Goal: Task Accomplishment & Management: Use online tool/utility

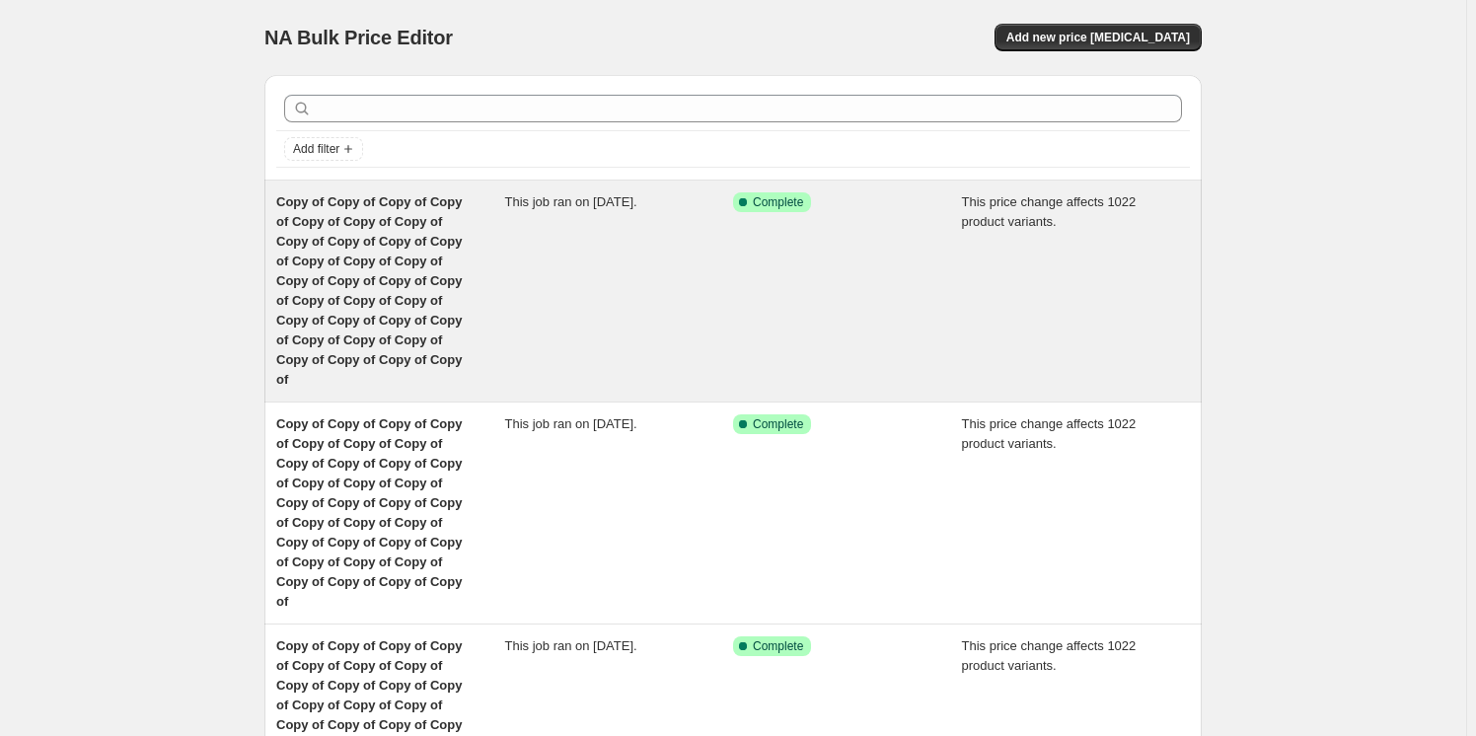
click at [318, 261] on span "Copy of Copy of Copy of Copy of Copy of Copy of Copy of Copy of Copy of Copy of…" at bounding box center [369, 290] width 186 height 192
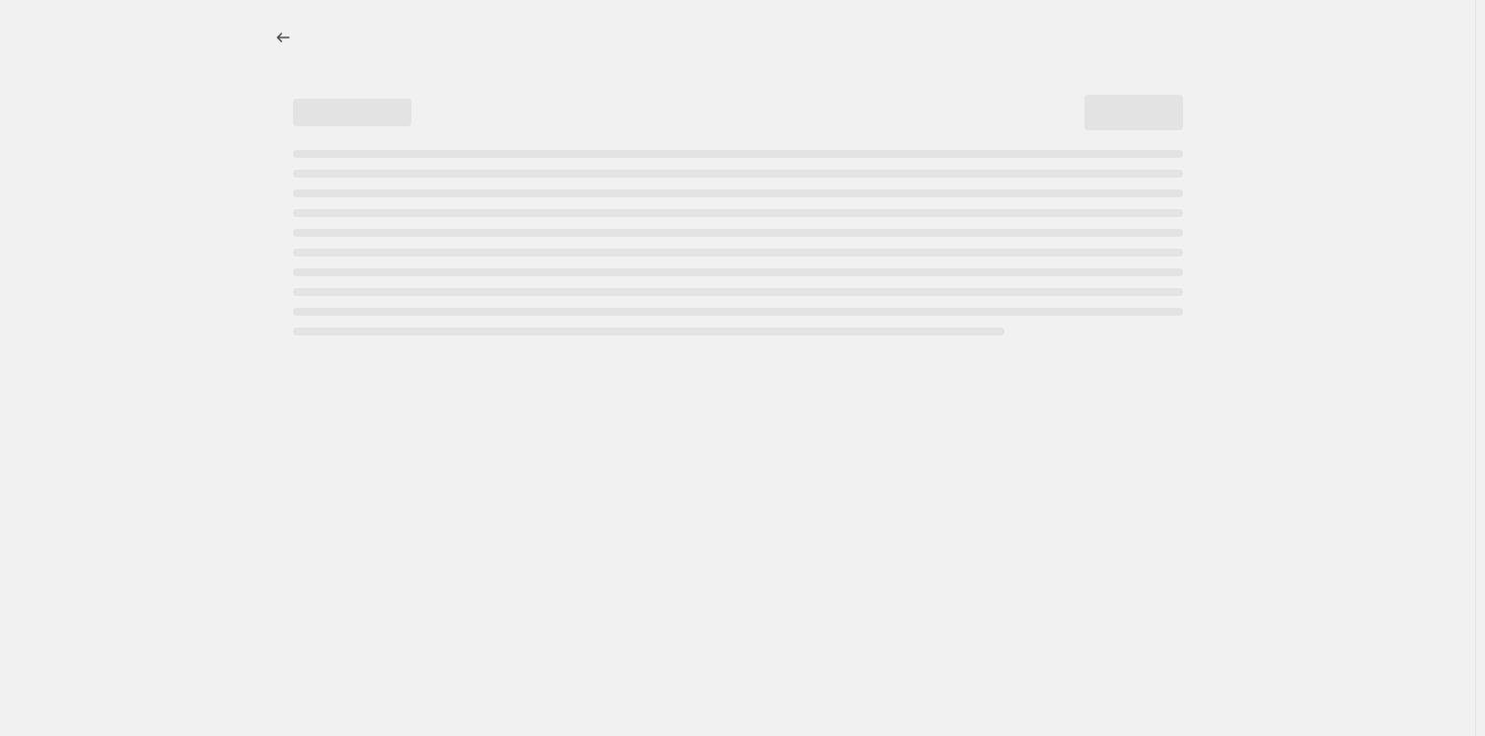
select select "margin"
select select "remove"
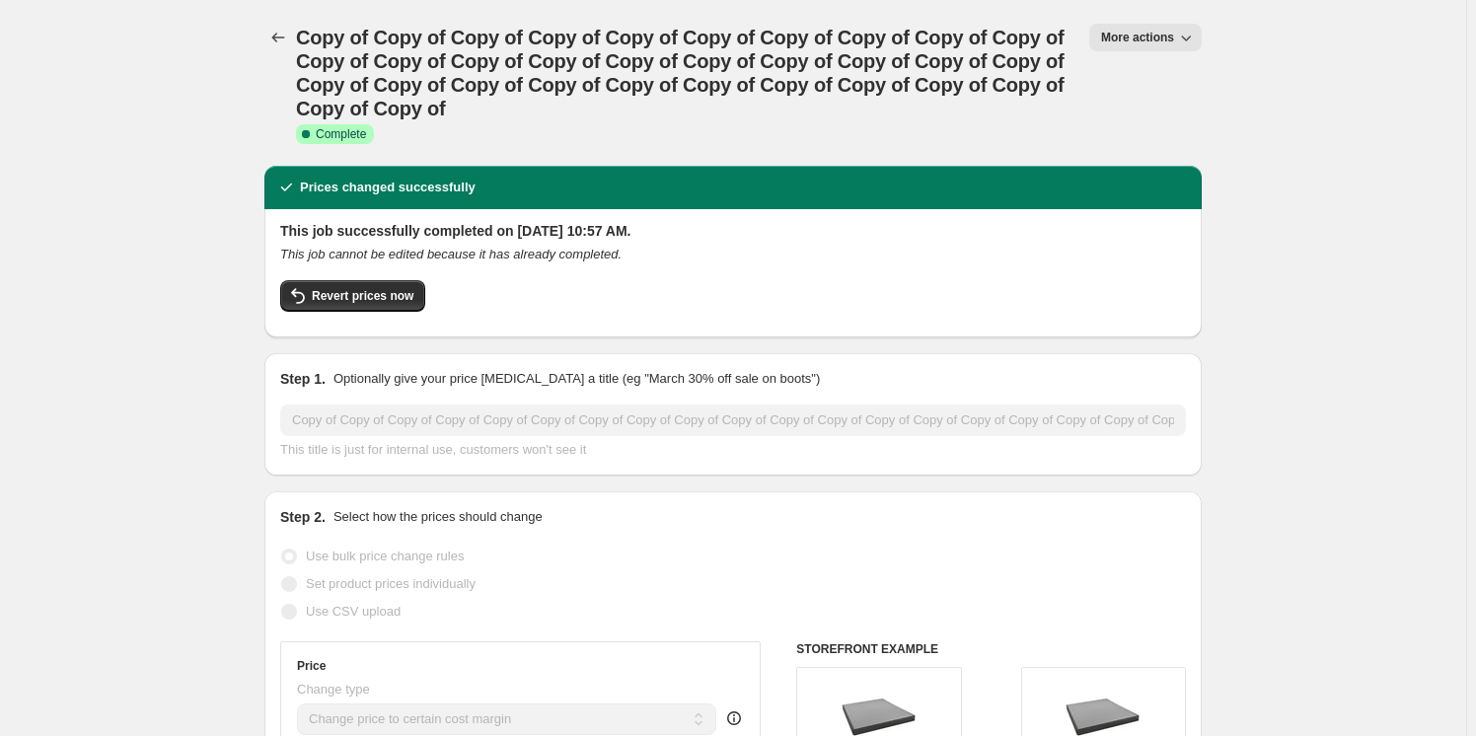
click at [1117, 43] on span "More actions" at bounding box center [1137, 38] width 73 height 16
click at [1150, 112] on span "Copy to new job" at bounding box center [1155, 111] width 92 height 15
select select "margin"
select select "remove"
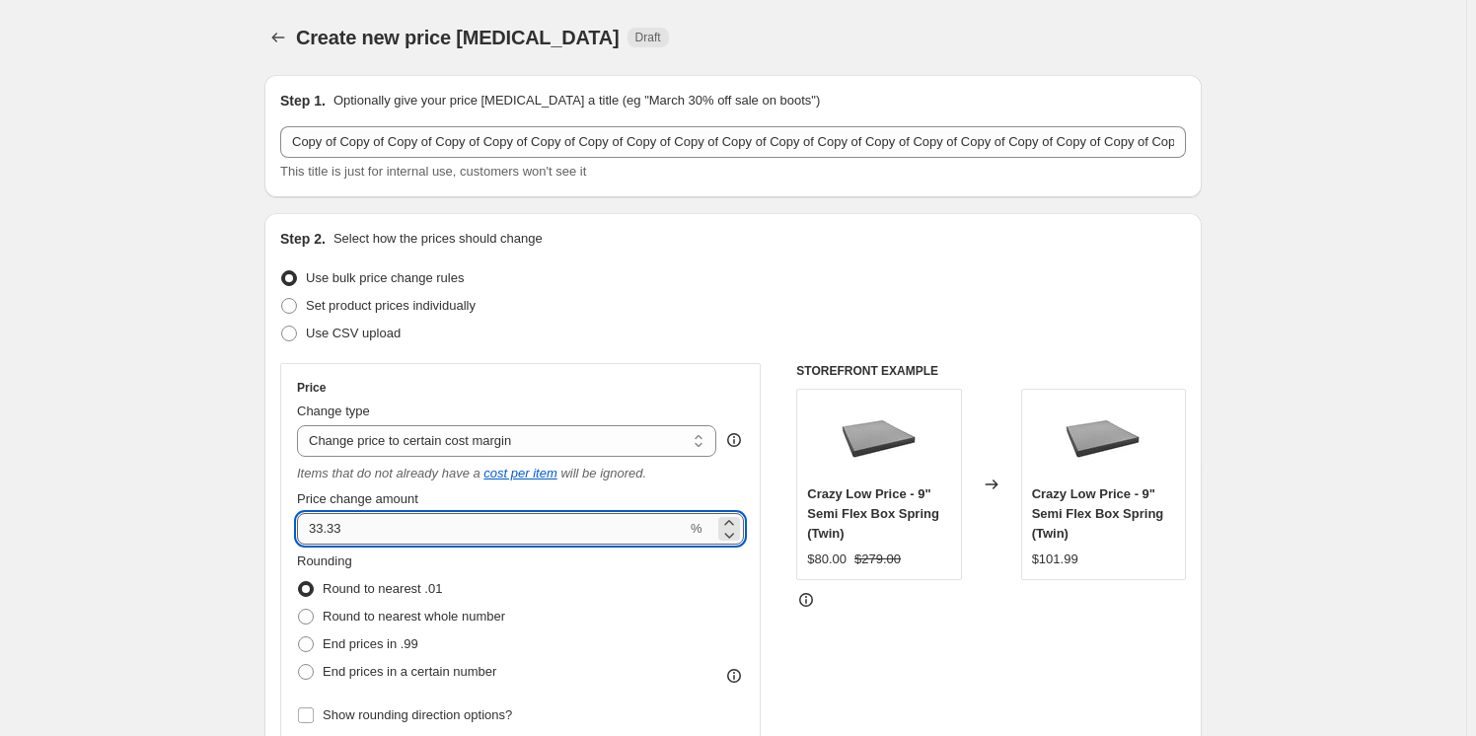
click at [371, 518] on input "33.33" at bounding box center [492, 529] width 390 height 32
type input "3"
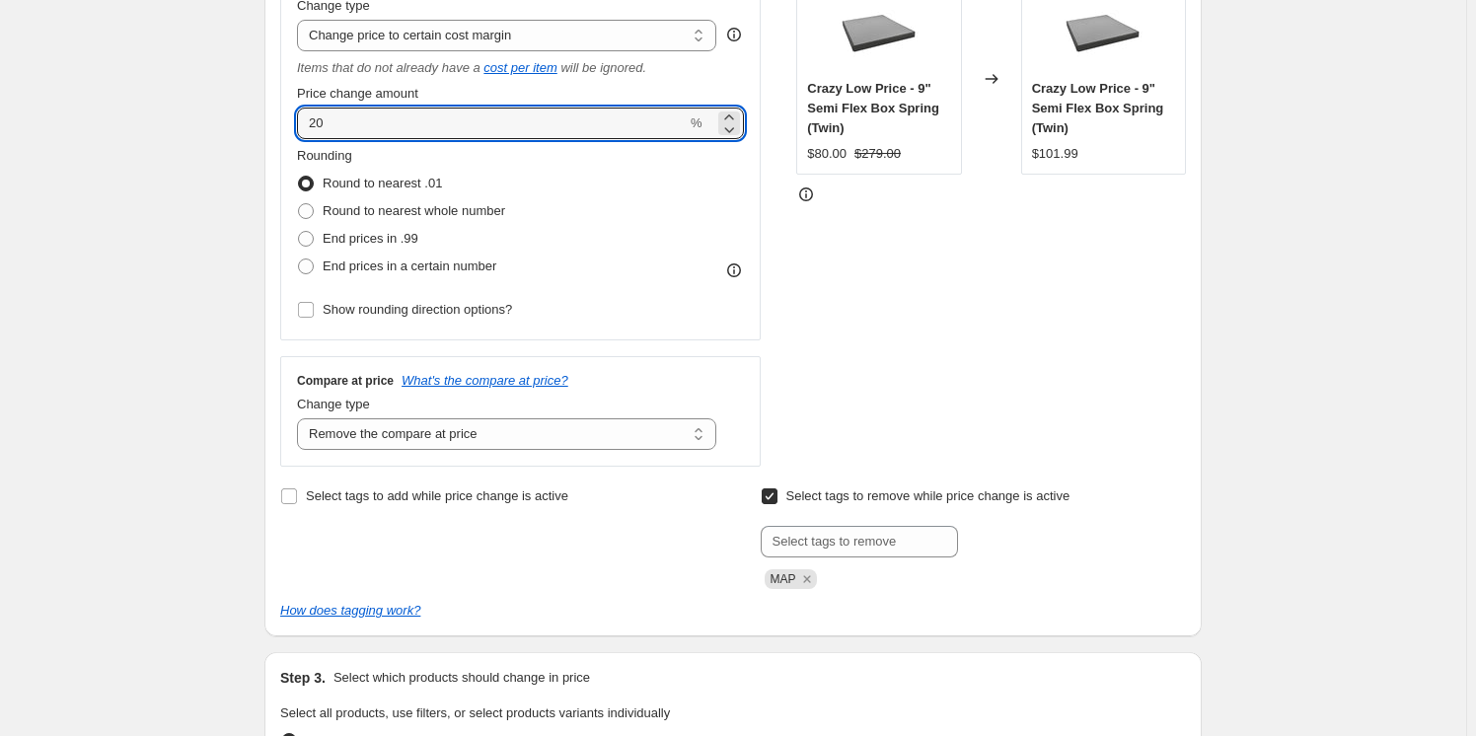
scroll to position [419, 0]
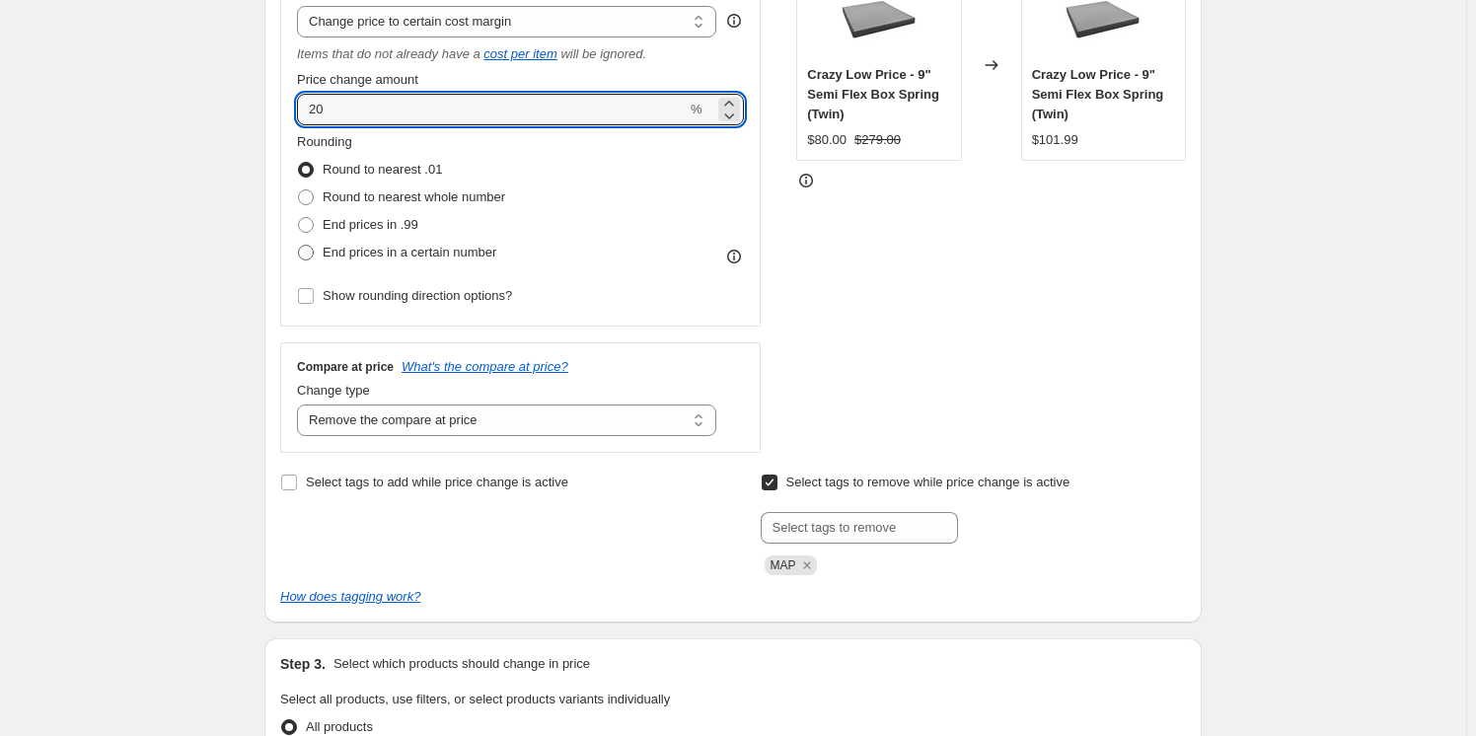
type input "20"
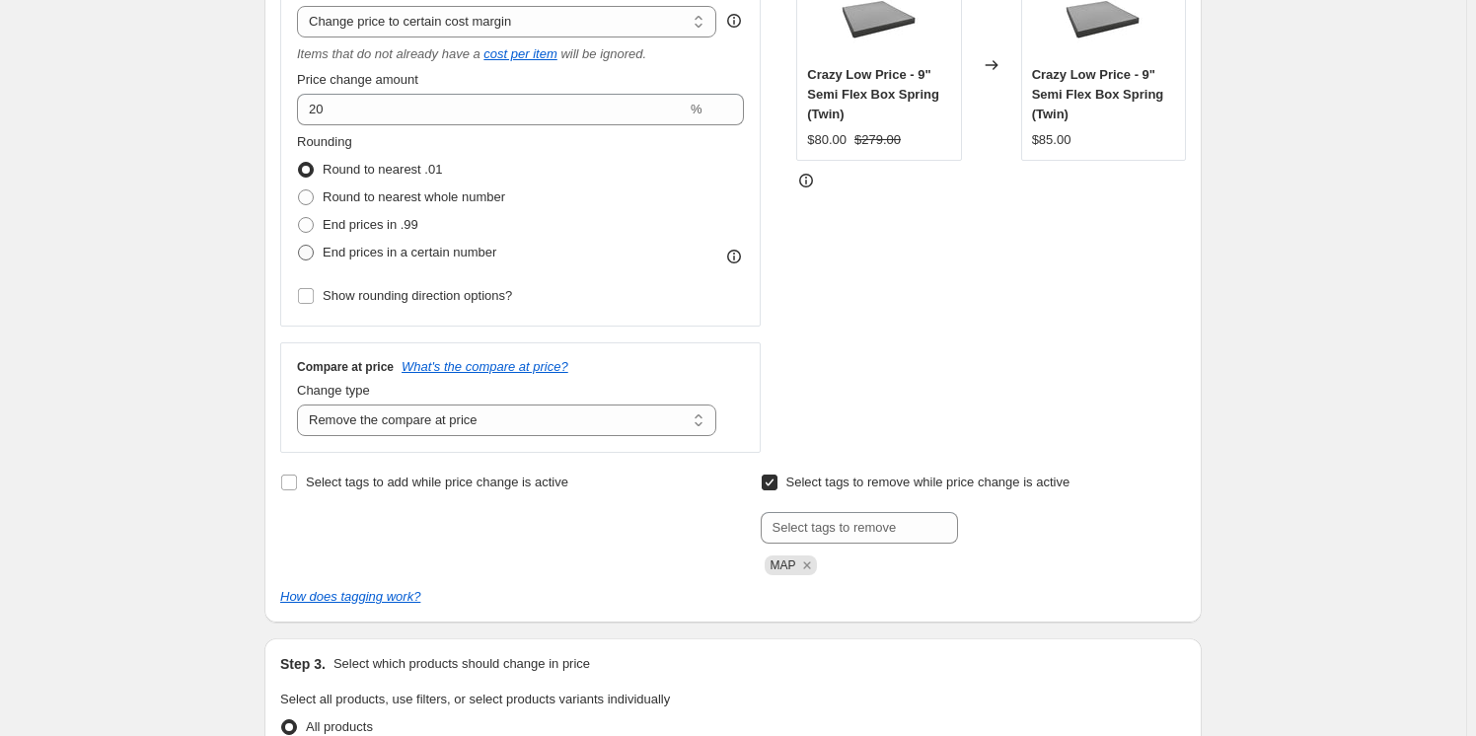
click at [310, 252] on span at bounding box center [306, 253] width 16 height 16
click at [299, 246] on input "End prices in a certain number" at bounding box center [298, 245] width 1 height 1
radio input "true"
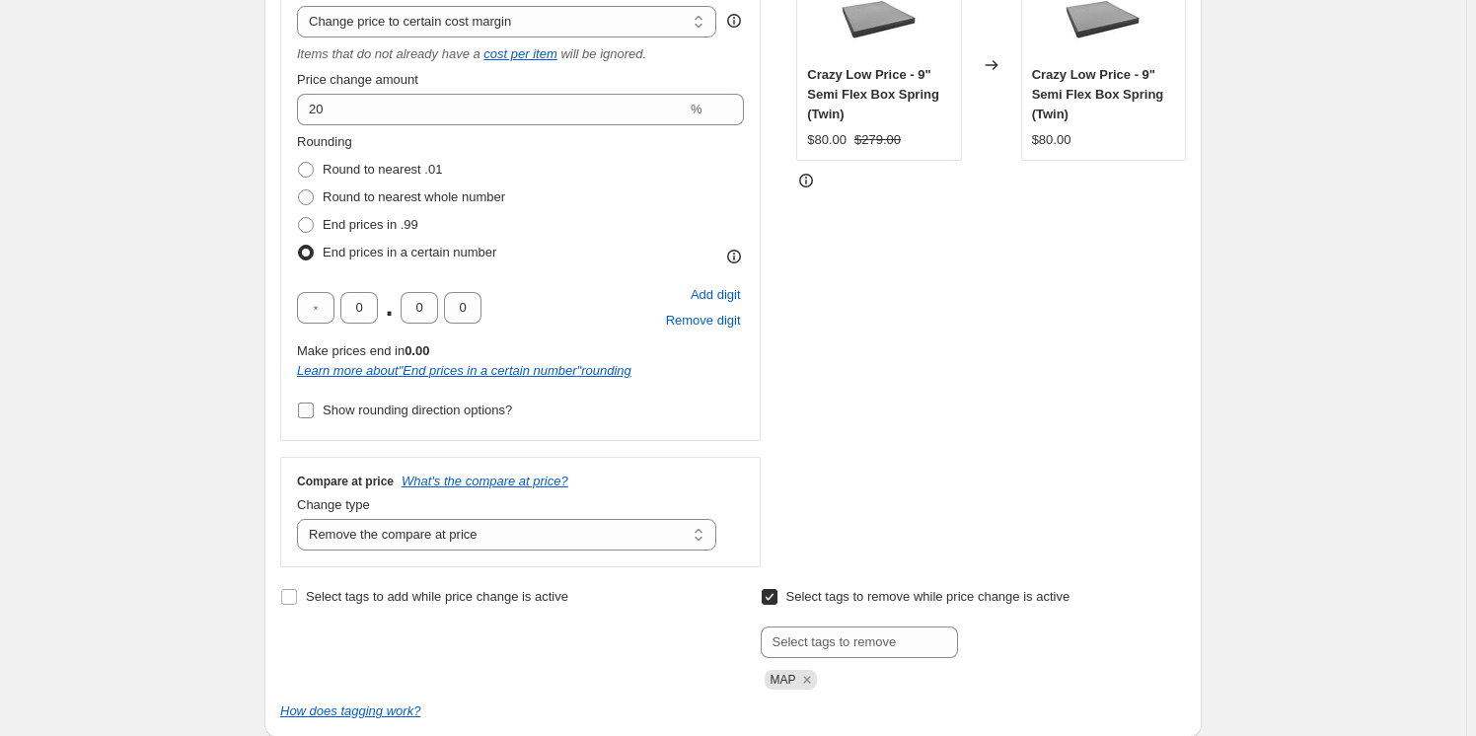
click at [313, 404] on input "Show rounding direction options?" at bounding box center [306, 411] width 16 height 16
checkbox input "true"
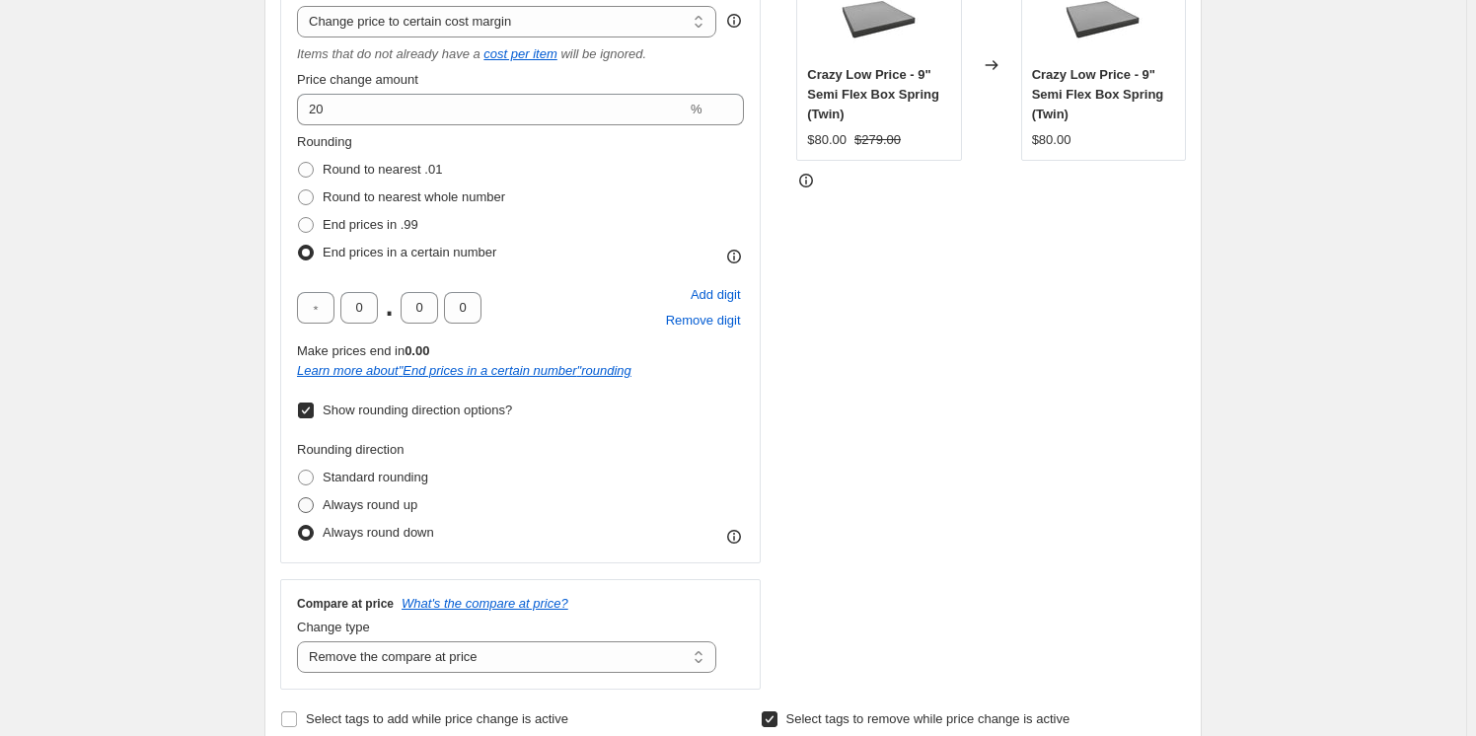
click at [304, 501] on span at bounding box center [306, 505] width 16 height 16
click at [299, 498] on input "Always round up" at bounding box center [298, 497] width 1 height 1
radio input "true"
click at [701, 423] on div "Rounding Round to nearest .01 Round to nearest whole number End prices in .99 E…" at bounding box center [520, 339] width 447 height 414
click at [1091, 378] on div "STOREFRONT EXAMPLE Crazy Low Price - 9" Semi Flex Box Spring (Twin) $80.00 $279…" at bounding box center [991, 317] width 390 height 746
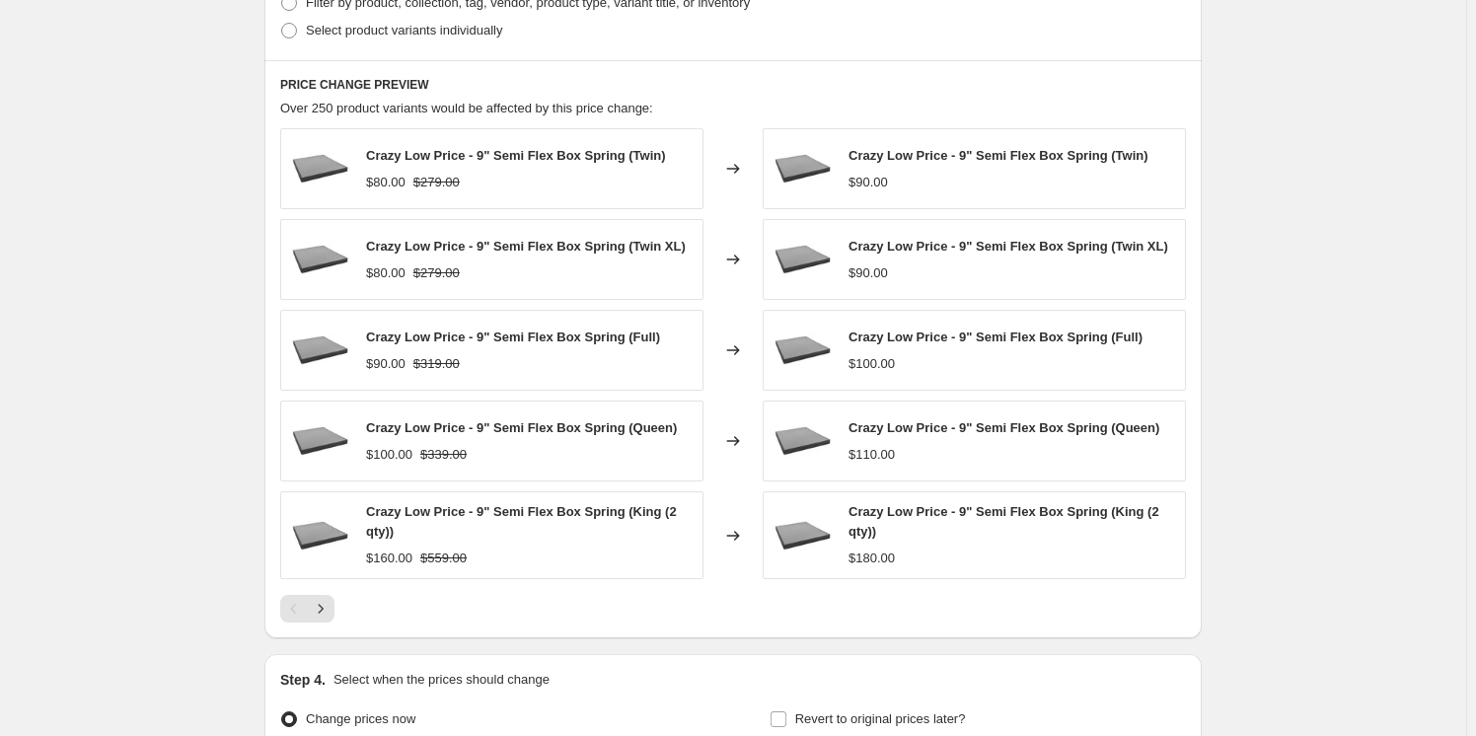
scroll to position [1614, 0]
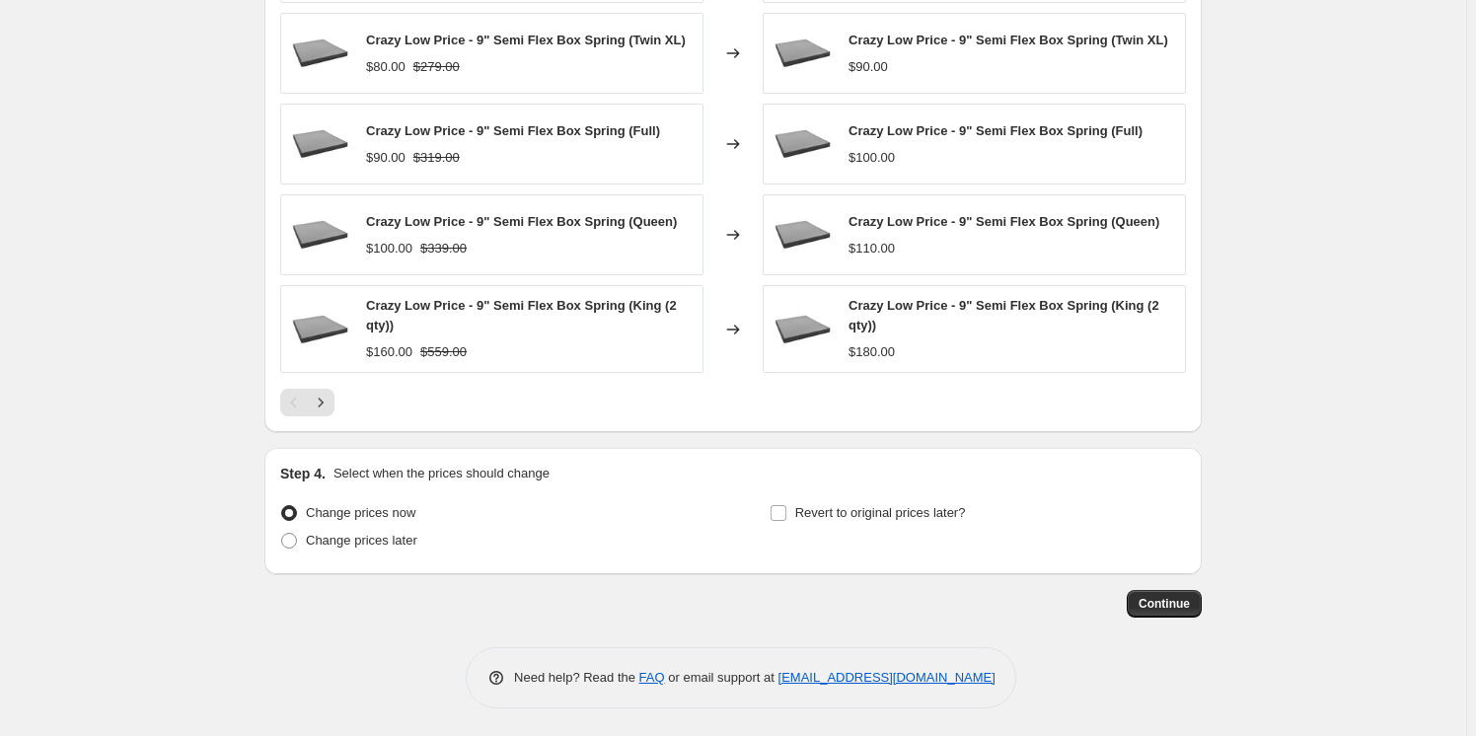
drag, startPoint x: 1157, startPoint y: 612, endPoint x: 1484, endPoint y: 582, distance: 328.0
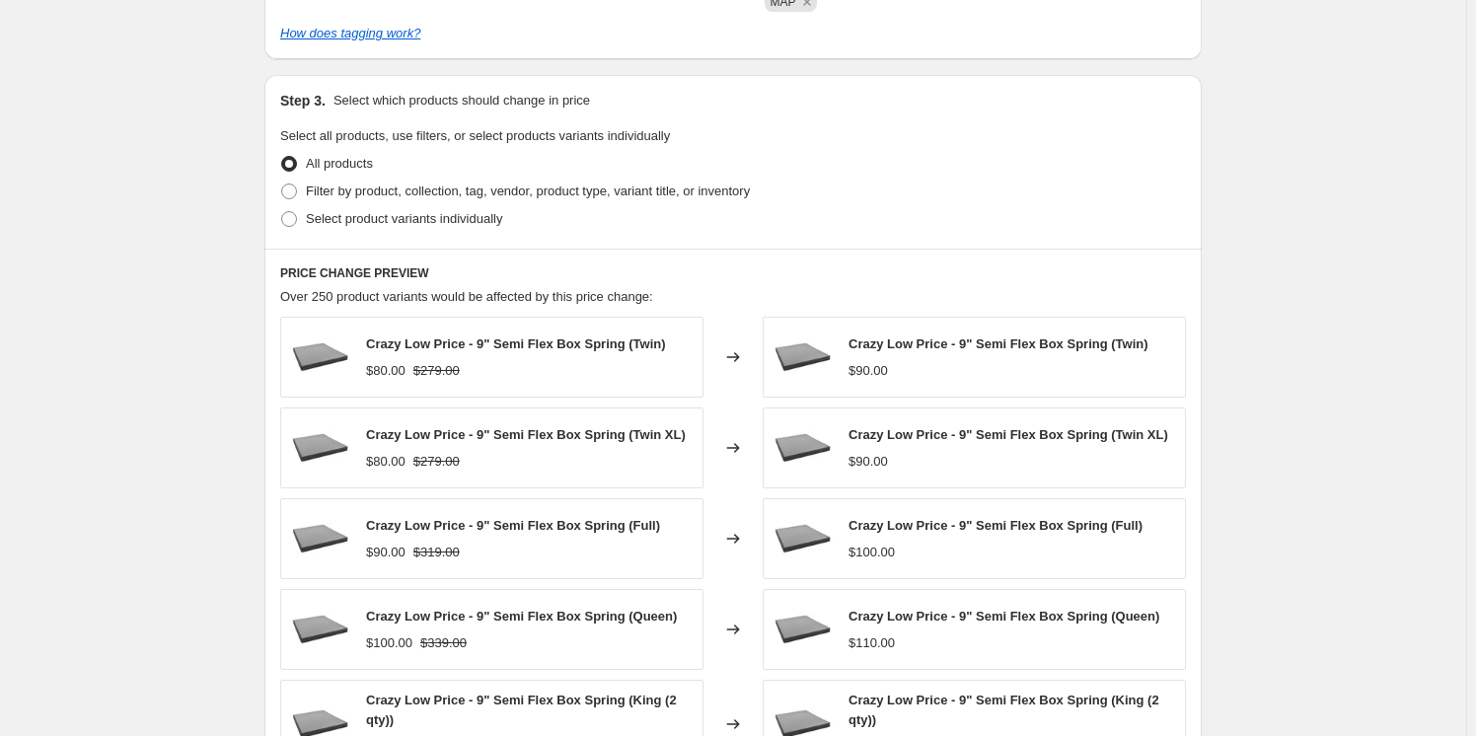
scroll to position [0, 0]
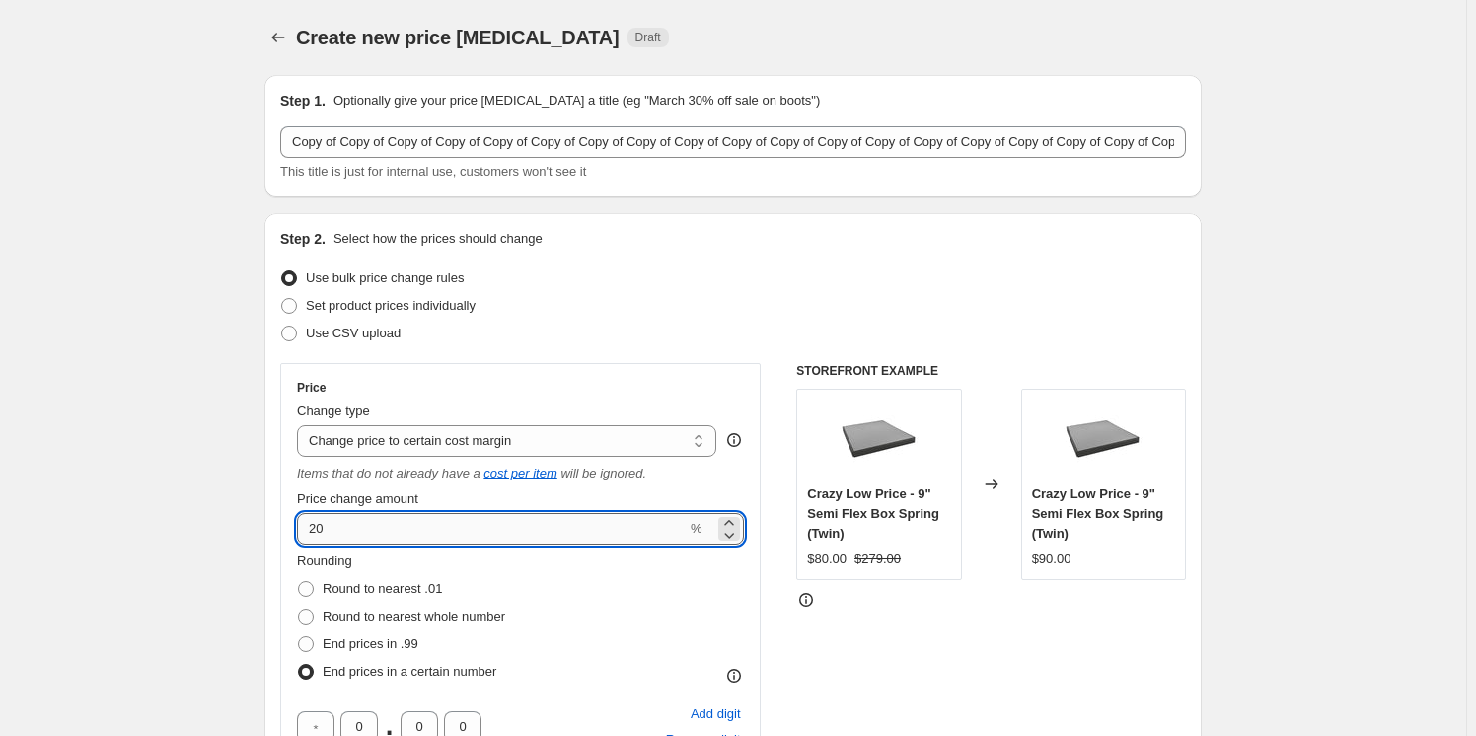
click at [351, 516] on input "20" at bounding box center [492, 529] width 390 height 32
type input "2"
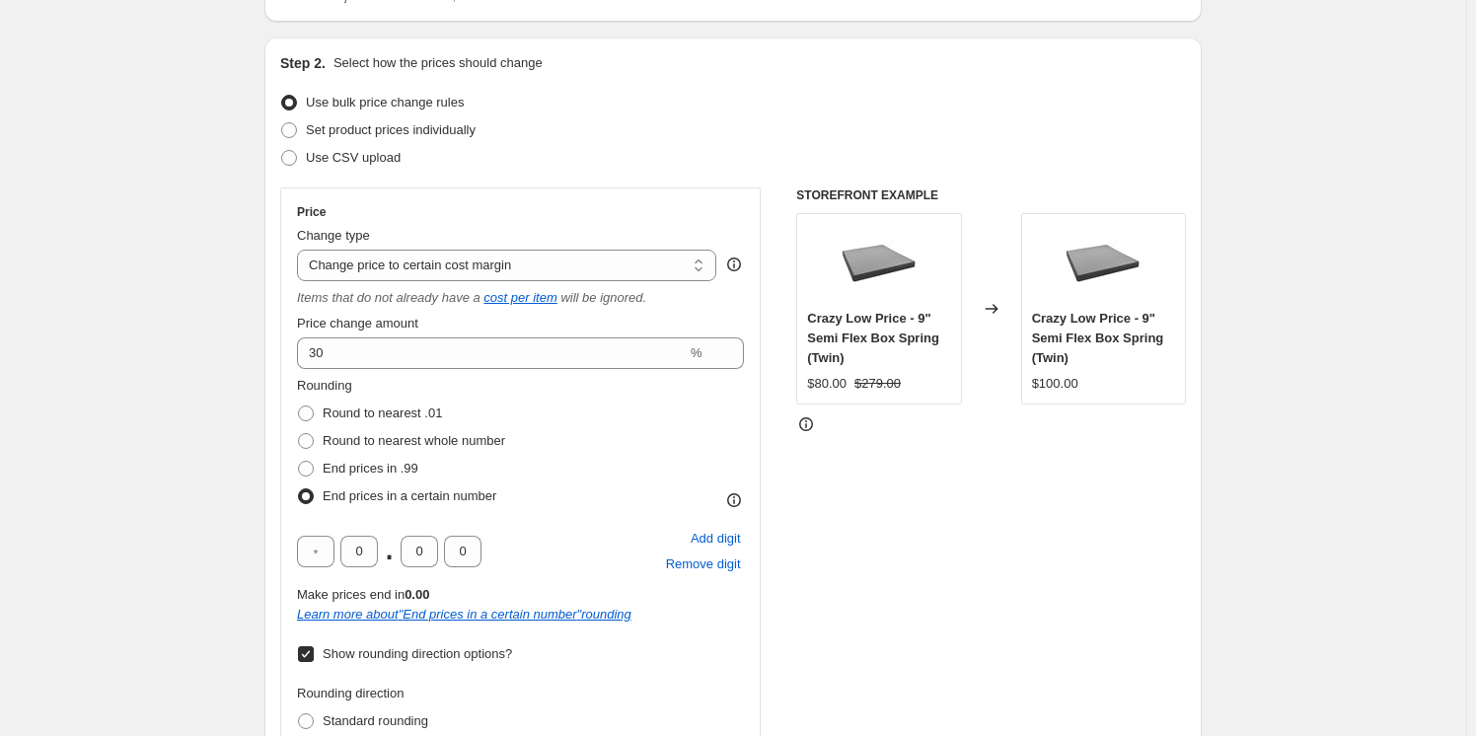
scroll to position [235, 0]
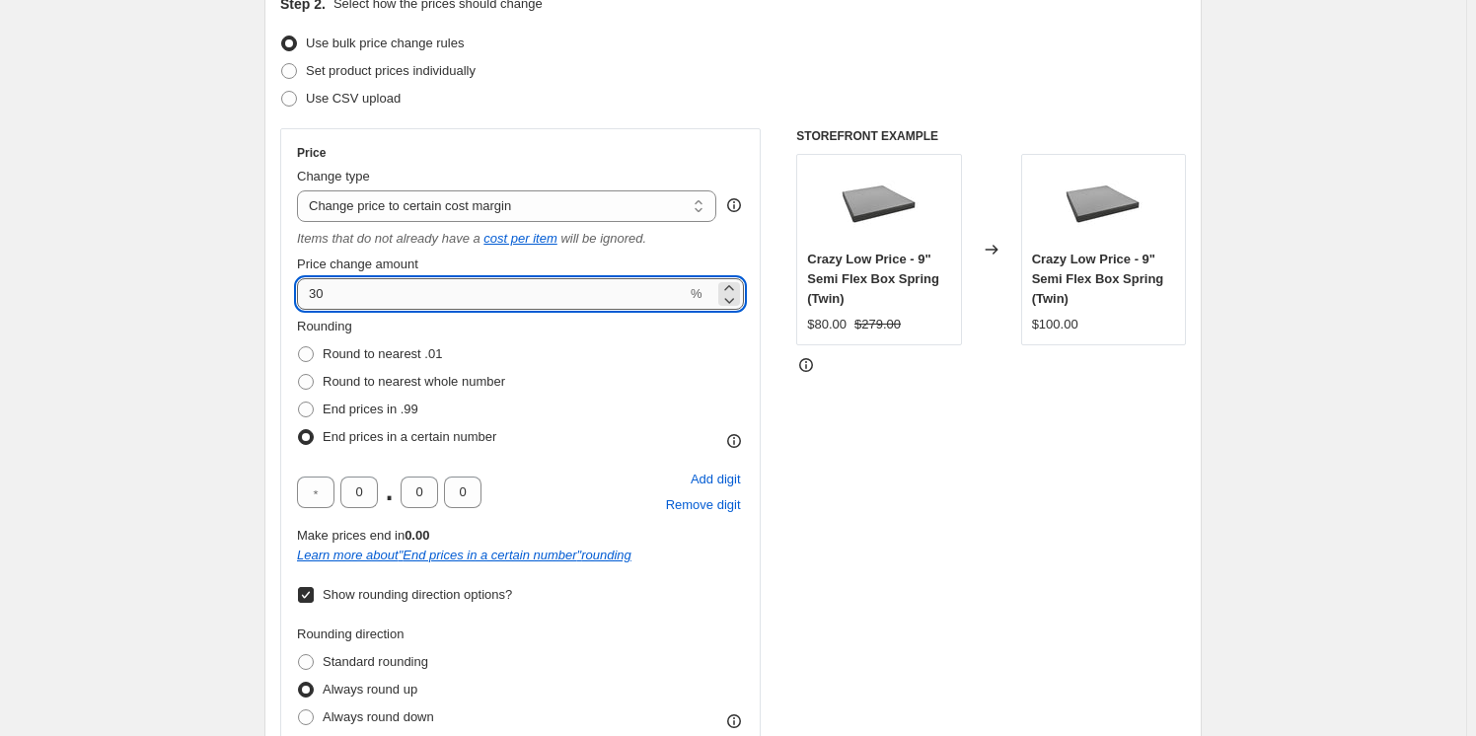
click at [361, 298] on input "30" at bounding box center [492, 294] width 390 height 32
type input "3"
type input "23"
